Goal: Task Accomplishment & Management: Complete application form

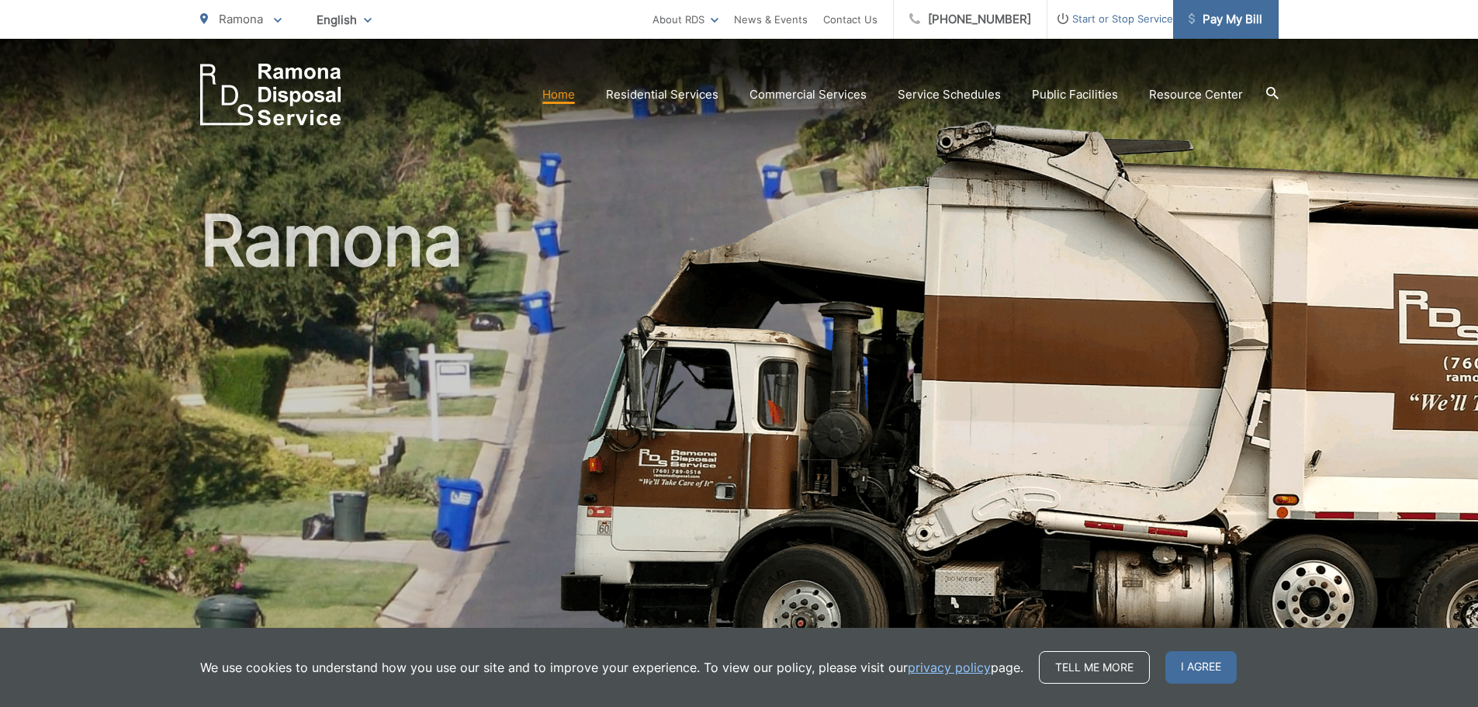
click at [1240, 17] on span "Pay My Bill" at bounding box center [1226, 19] width 74 height 19
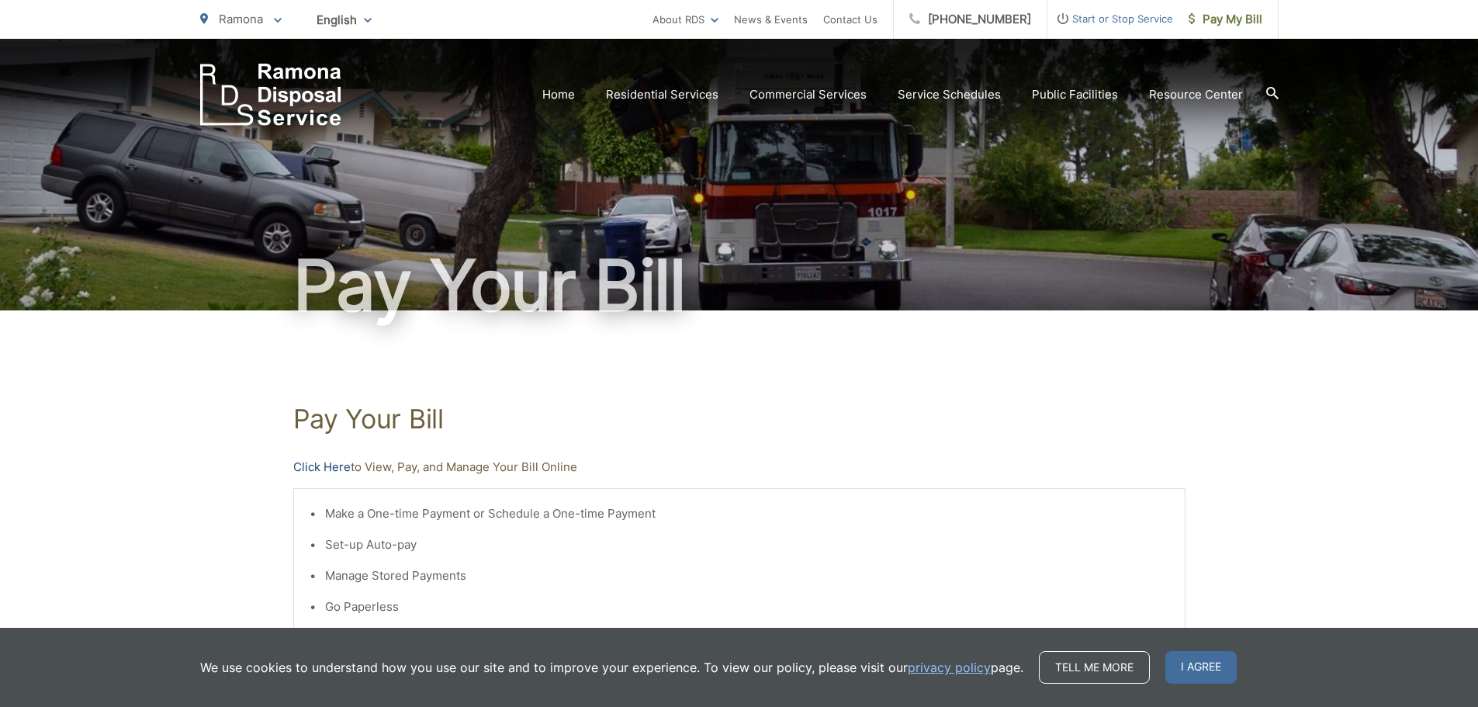
click at [304, 462] on link "Click Here" at bounding box center [321, 467] width 57 height 19
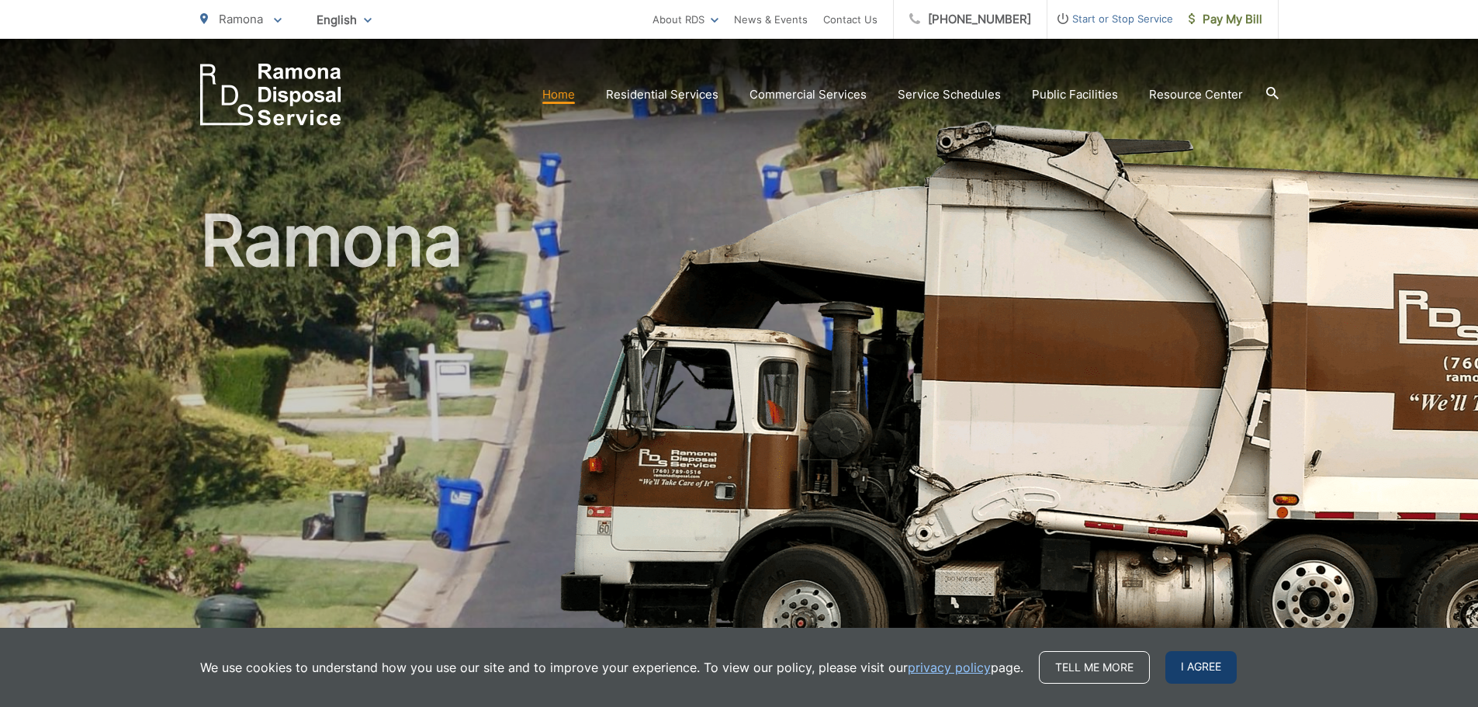
click at [1194, 668] on span "I agree" at bounding box center [1201, 667] width 71 height 33
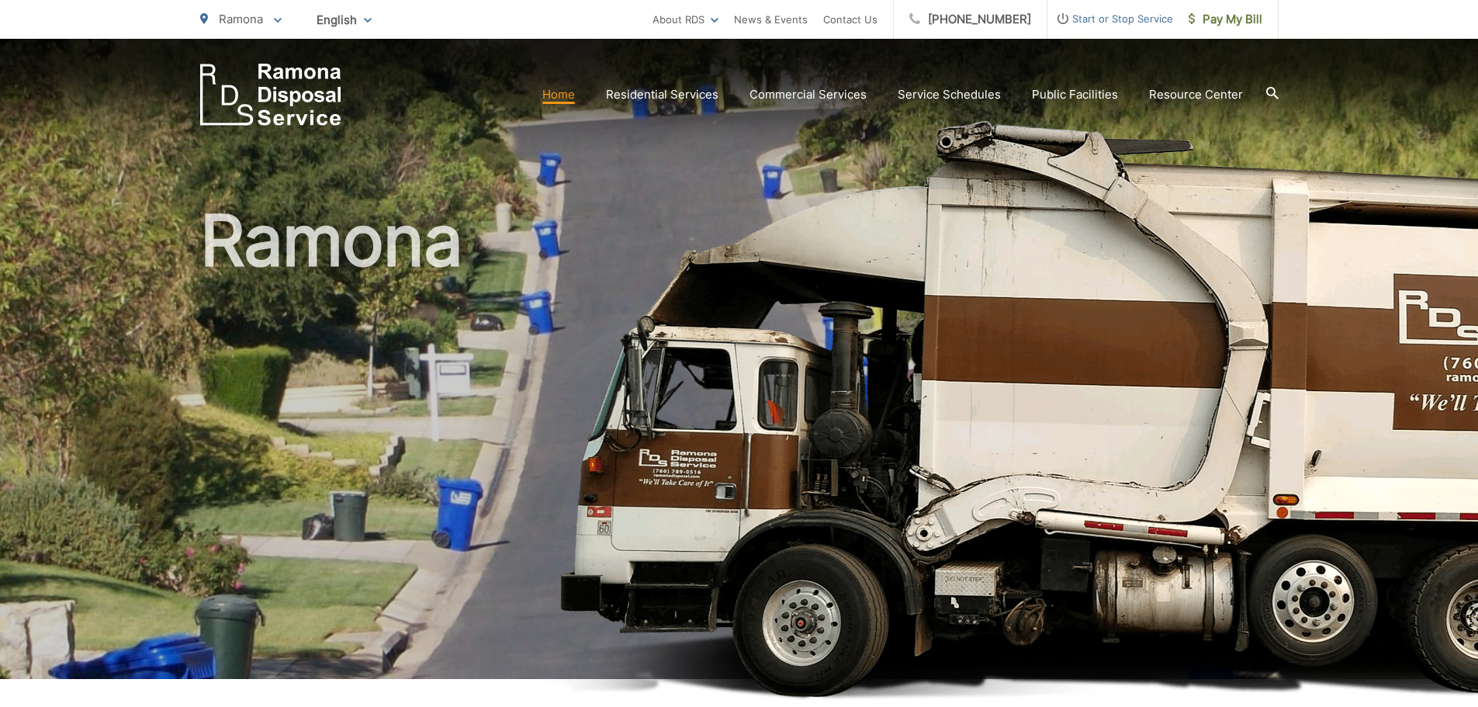
click at [1124, 9] on span "Start or Stop Service" at bounding box center [1111, 18] width 126 height 19
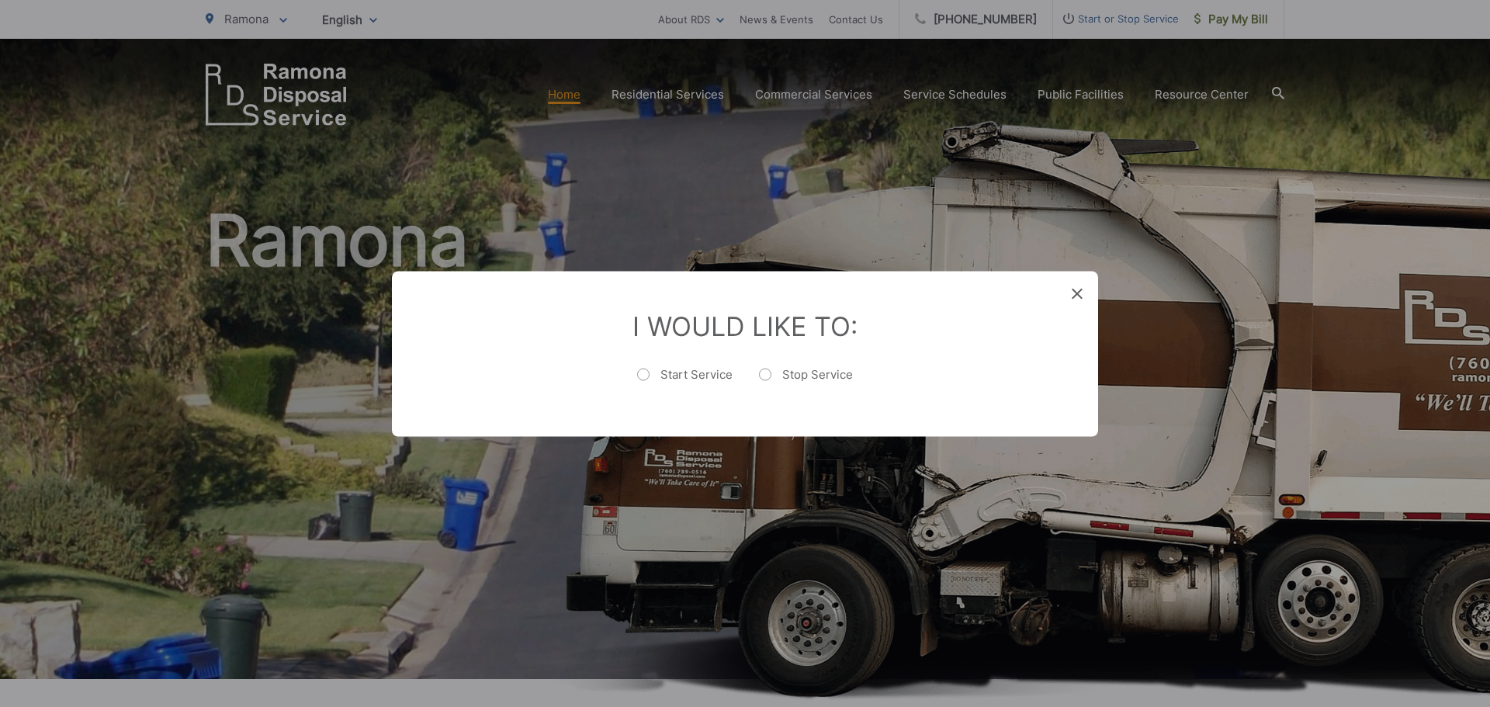
click at [647, 376] on label "Start Service" at bounding box center [684, 381] width 95 height 31
radio input "true"
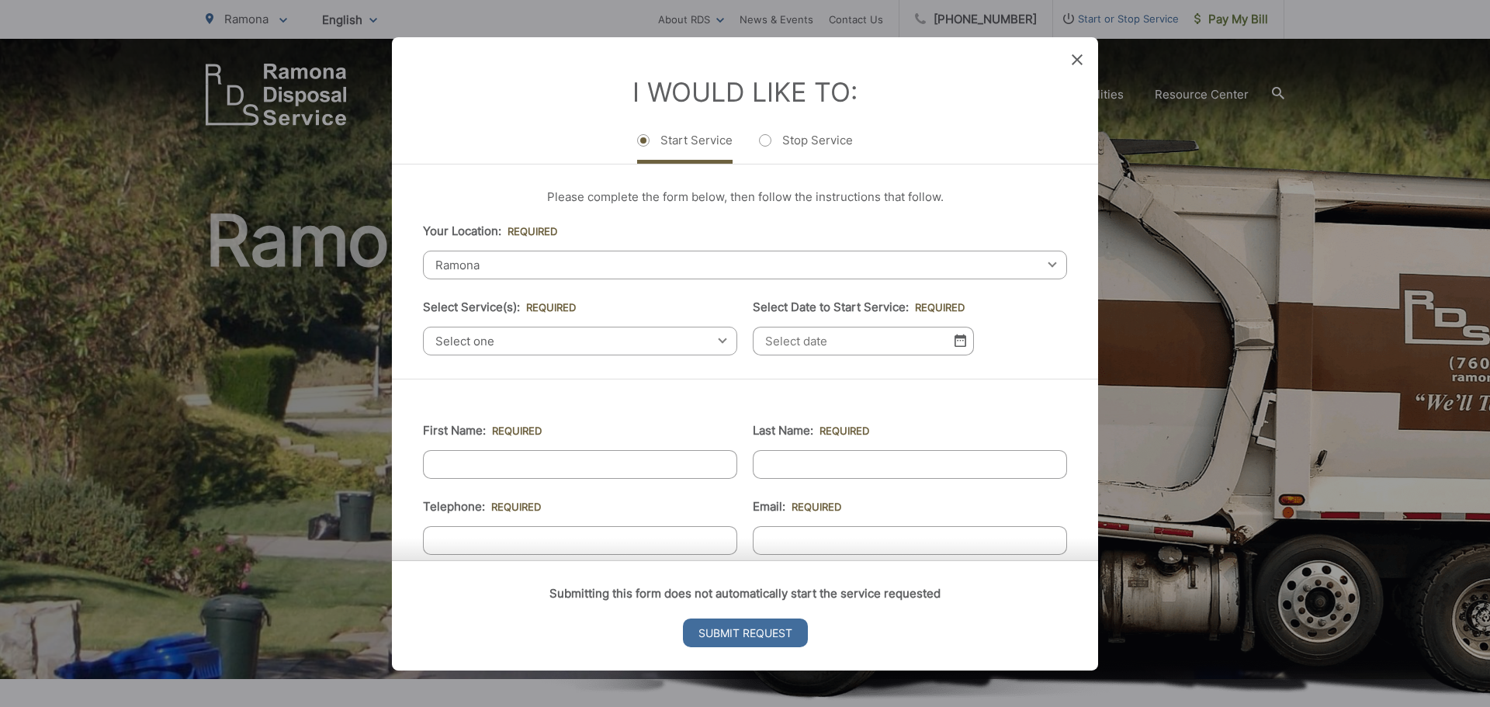
click at [1073, 63] on icon at bounding box center [1077, 59] width 11 height 11
